Goal: Information Seeking & Learning: Check status

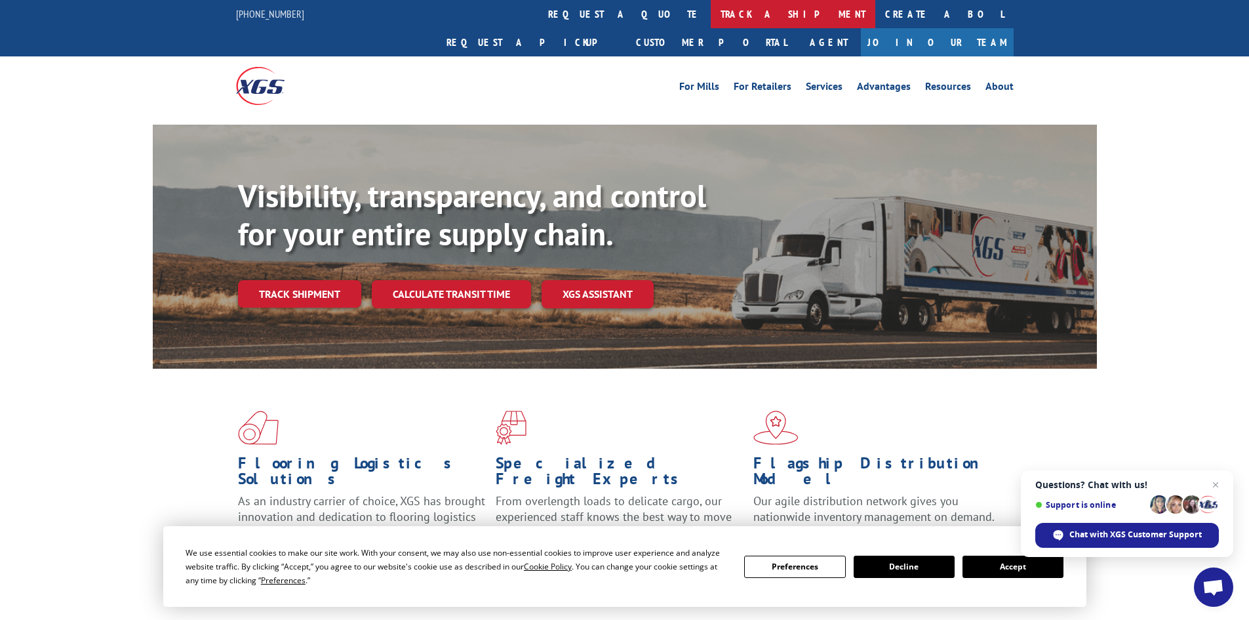
click at [711, 7] on link "track a shipment" at bounding box center [793, 14] width 165 height 28
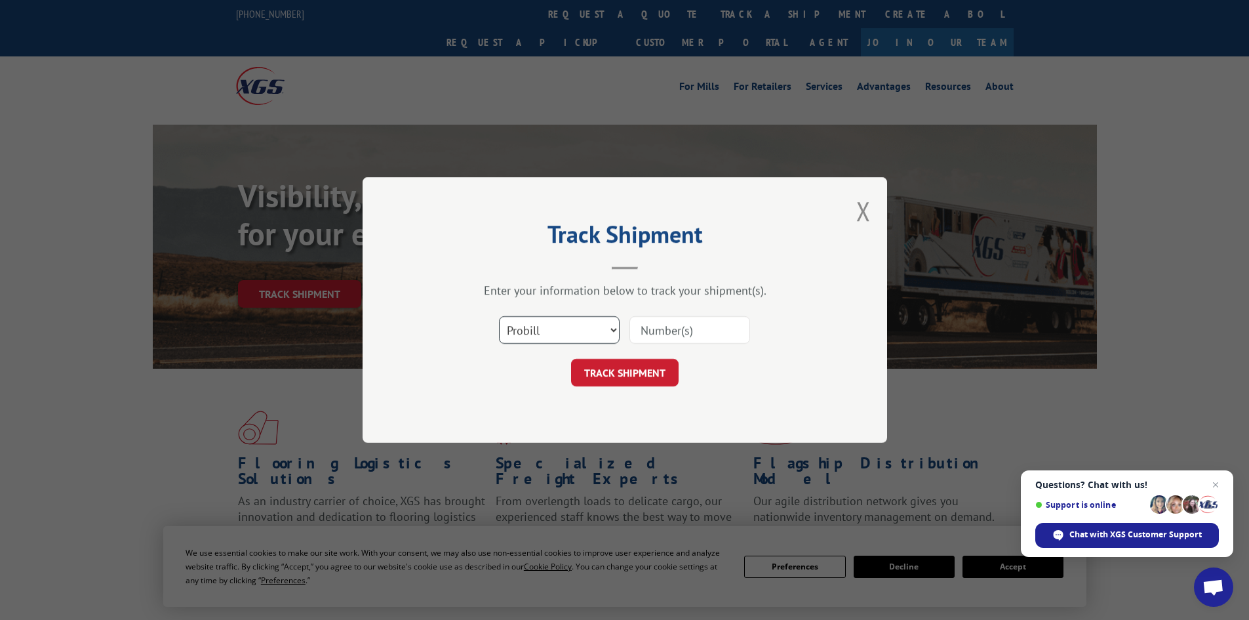
click at [562, 324] on select "Select category... Probill BOL PO" at bounding box center [559, 330] width 121 height 28
select select "bol"
click at [499, 316] on select "Select category... Probill BOL PO" at bounding box center [559, 330] width 121 height 28
paste input "5675396"
type input "5675396"
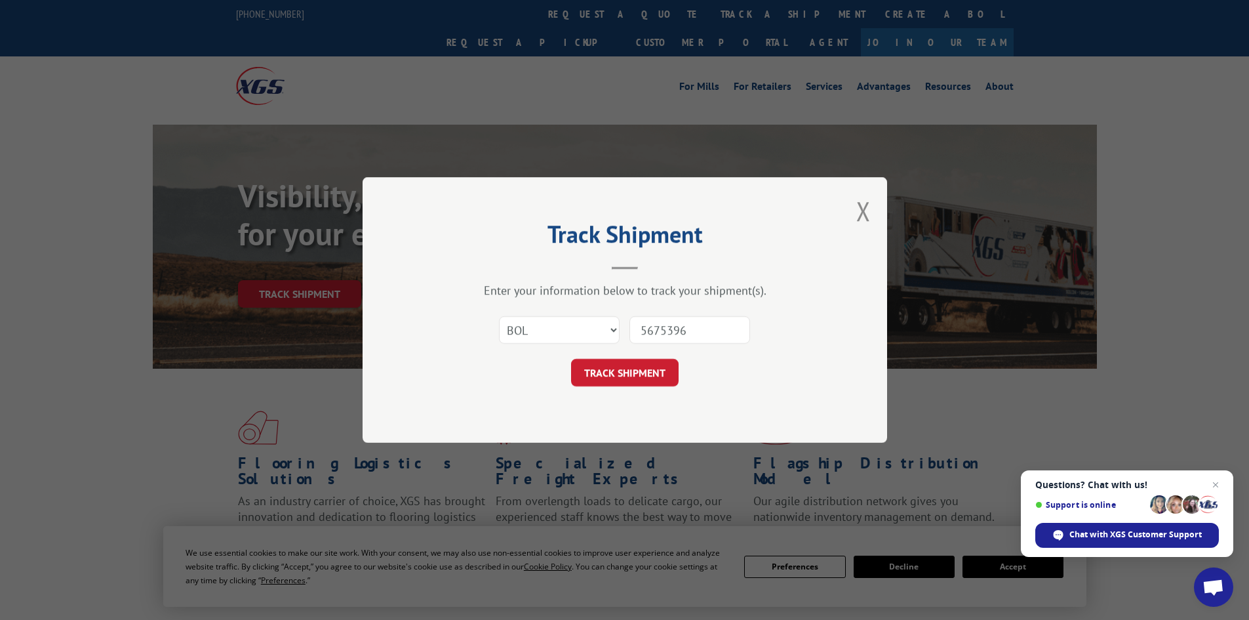
click at [634, 376] on button "TRACK SHIPMENT" at bounding box center [625, 373] width 108 height 28
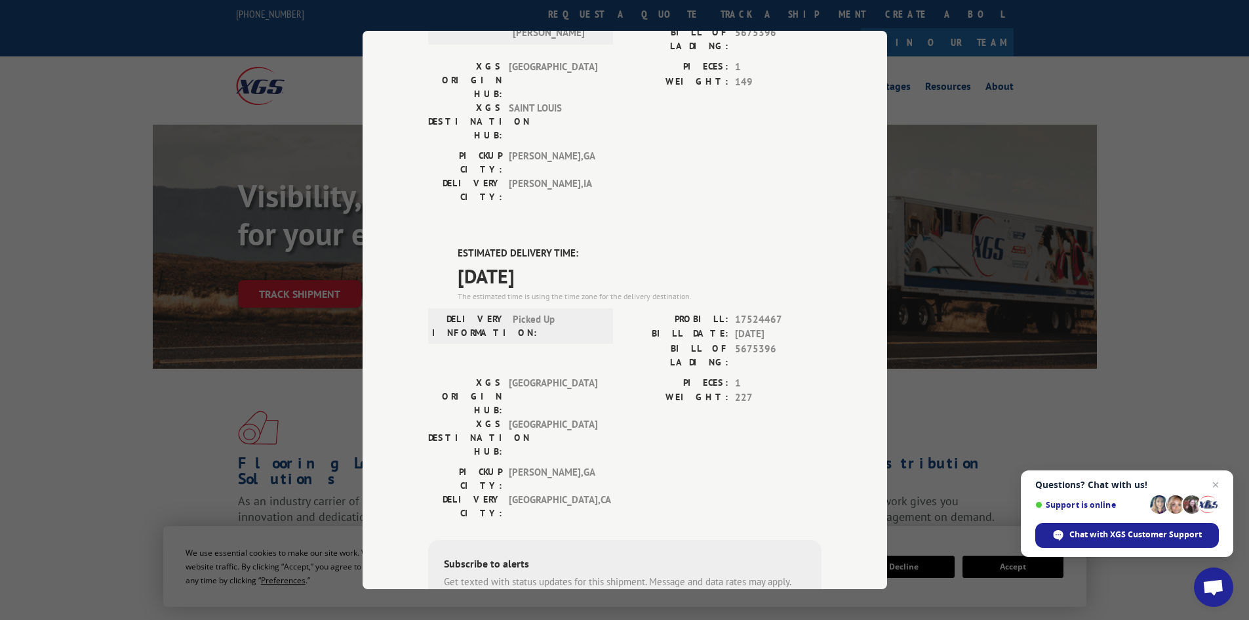
scroll to position [181, 0]
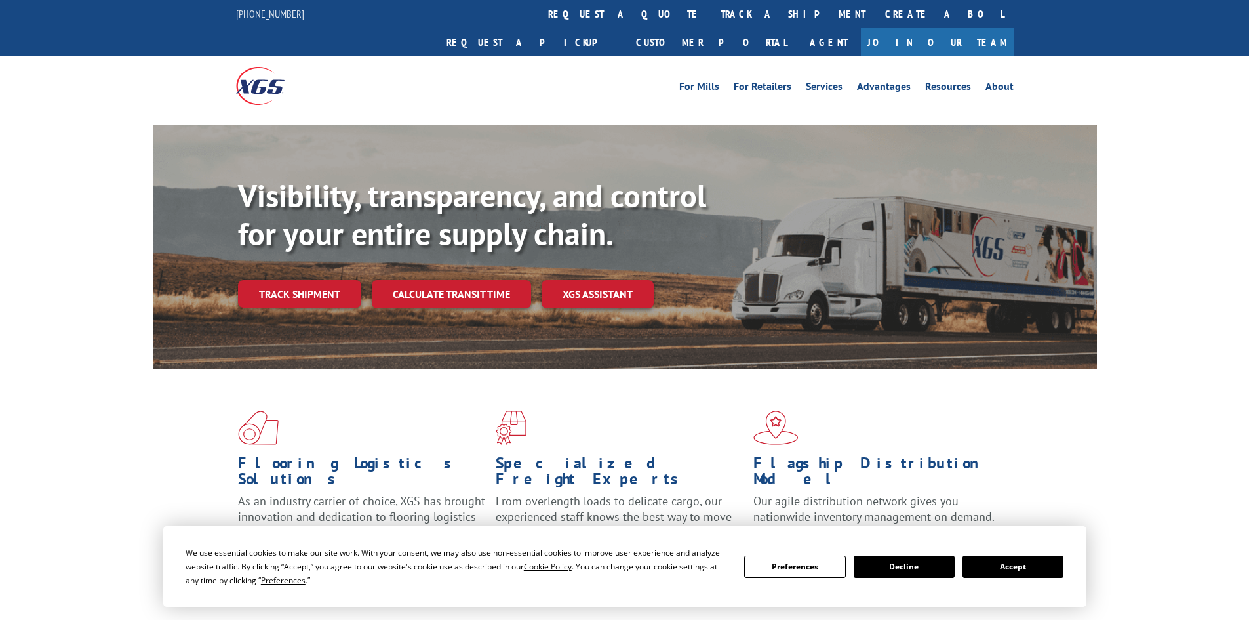
click at [711, 16] on link "track a shipment" at bounding box center [793, 14] width 165 height 28
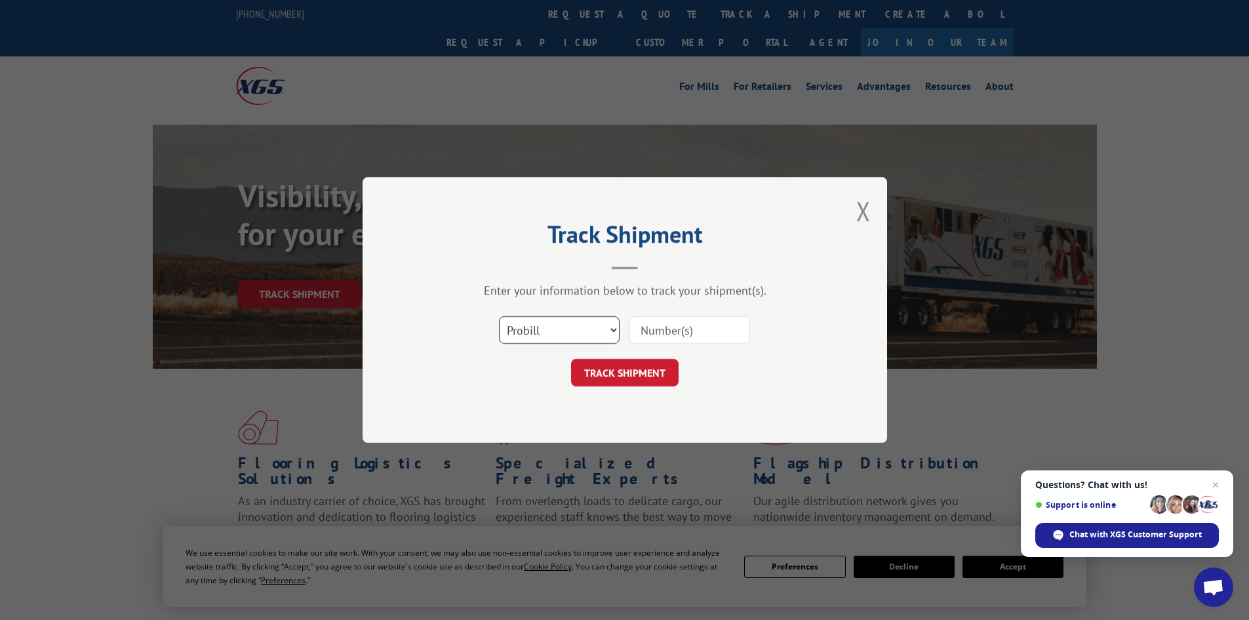
click at [541, 325] on select "Select category... Probill BOL PO" at bounding box center [559, 330] width 121 height 28
select select "bol"
click at [499, 316] on select "Select category... Probill BOL PO" at bounding box center [559, 330] width 121 height 28
paste input "5675396"
type input "5675396"
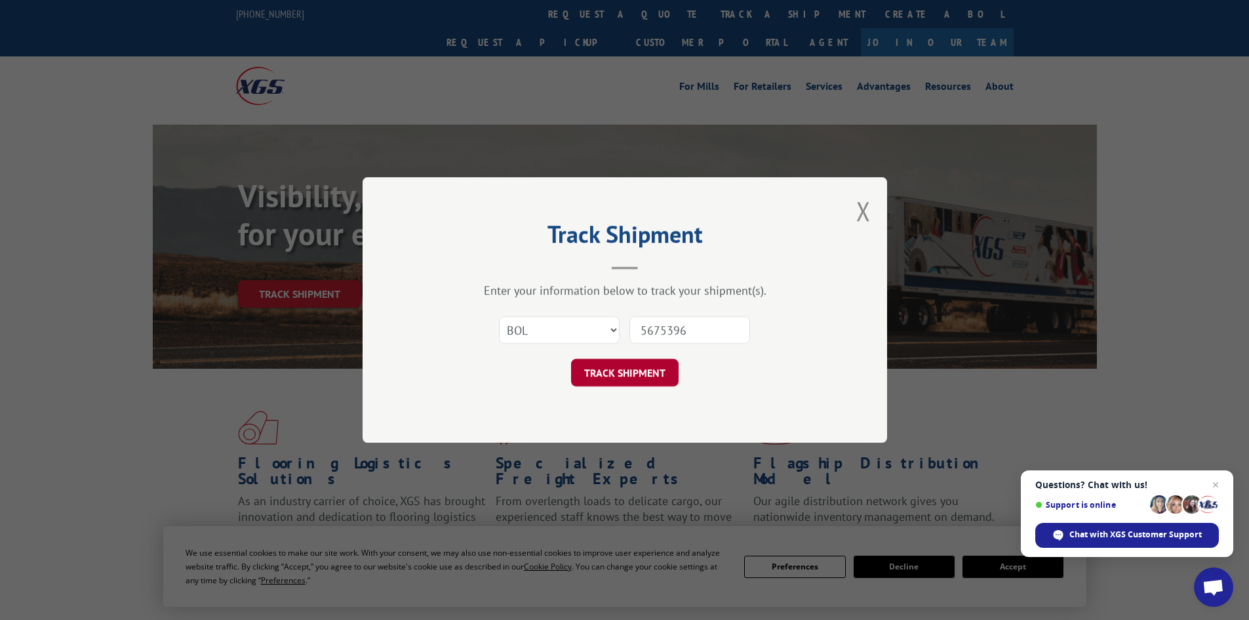
click at [664, 370] on button "TRACK SHIPMENT" at bounding box center [625, 373] width 108 height 28
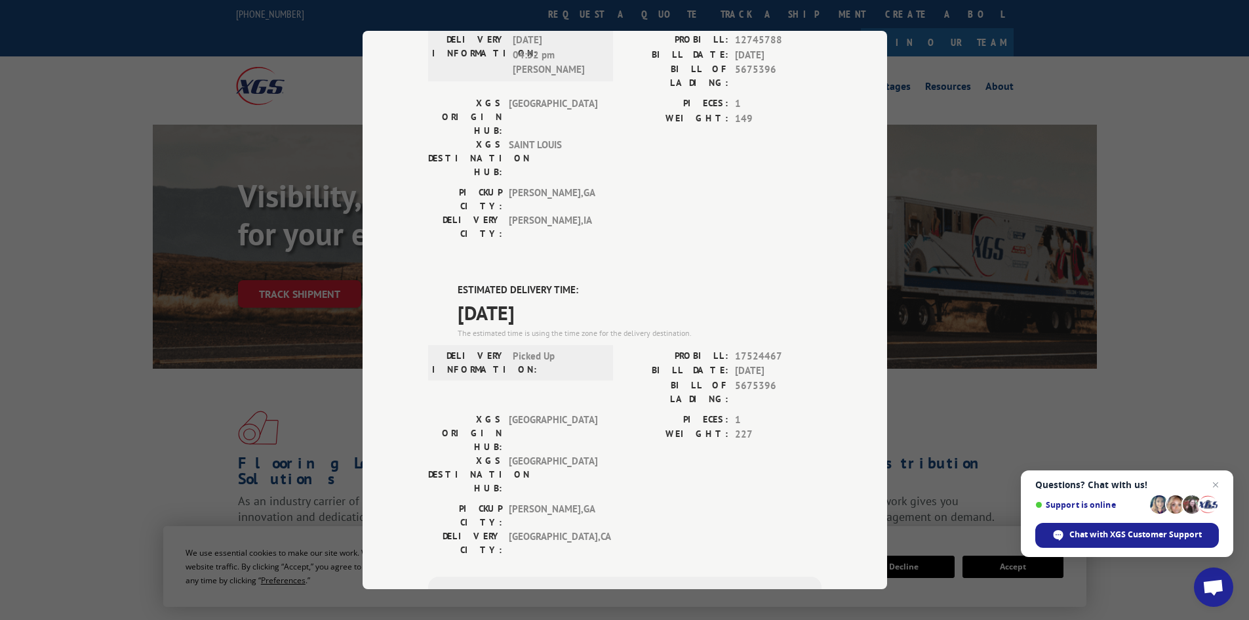
scroll to position [247, 0]
